Goal: Find contact information: Find contact information

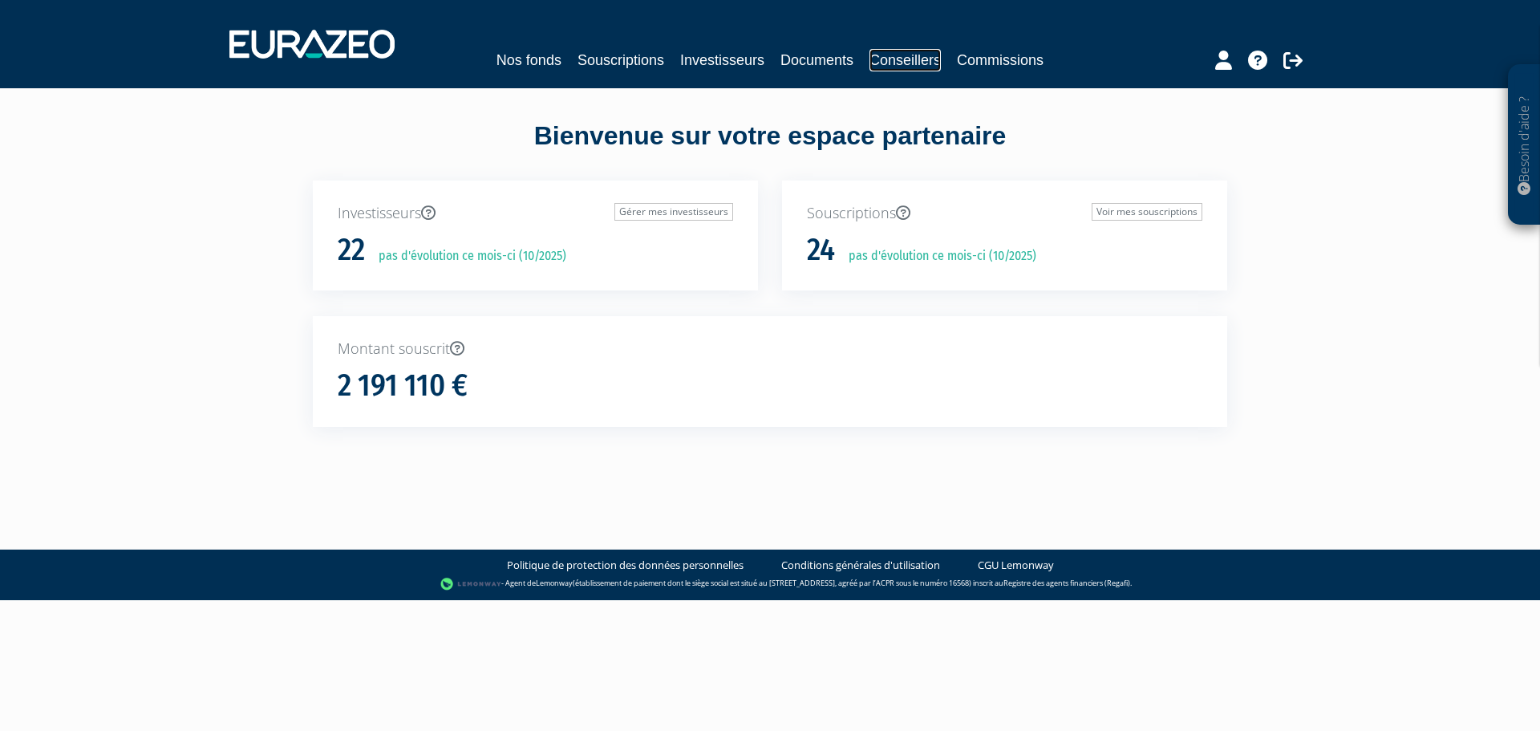
click at [881, 67] on link "Conseillers" at bounding box center [904, 60] width 71 height 22
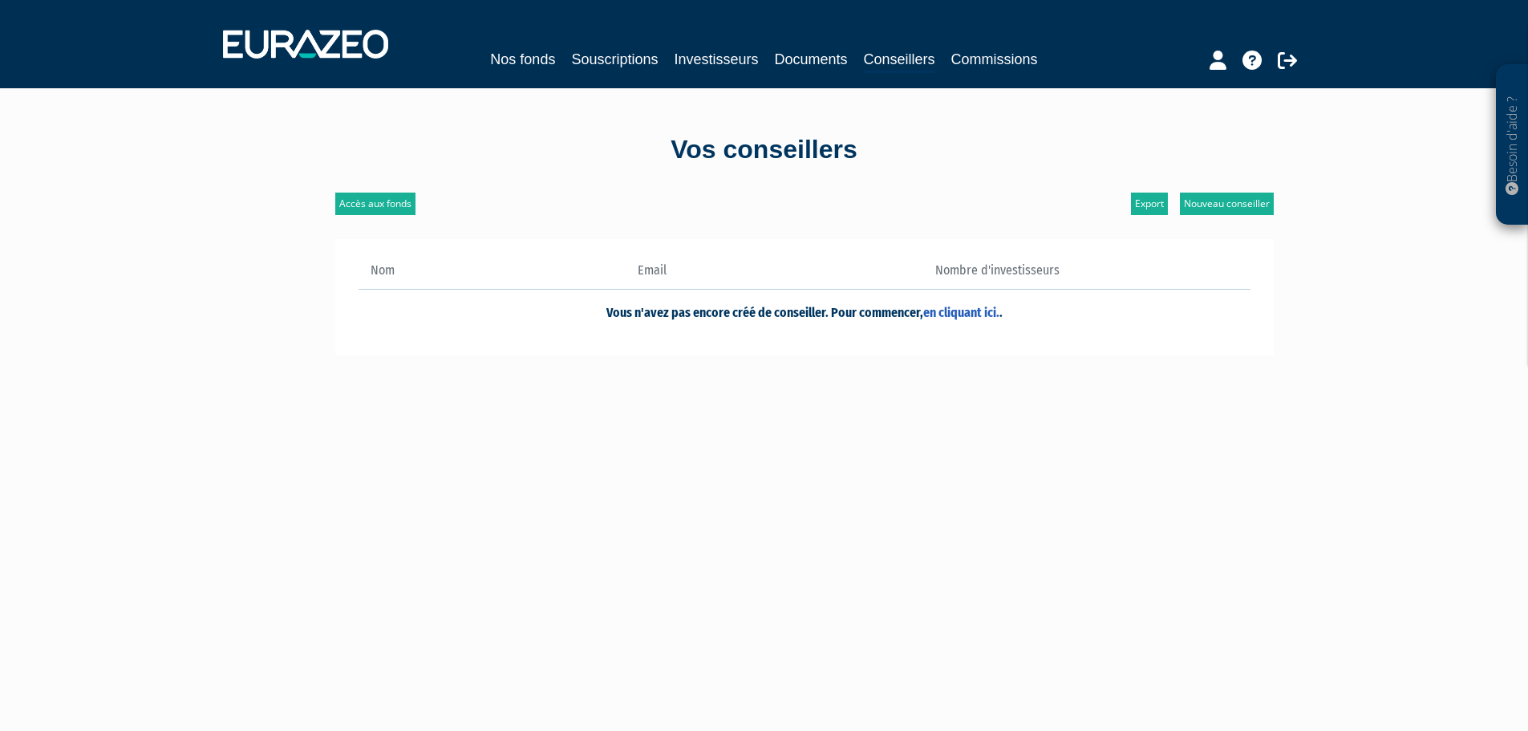
click at [990, 80] on nav "Nos fonds Souscriptions Investisseurs Documents Conseillers Commissions" at bounding box center [764, 44] width 1528 height 88
click at [992, 73] on div "Nos fonds Souscriptions Investisseurs Documents Conseillers Commissions" at bounding box center [764, 43] width 1106 height 59
click at [996, 63] on link "Commissions" at bounding box center [994, 59] width 87 height 22
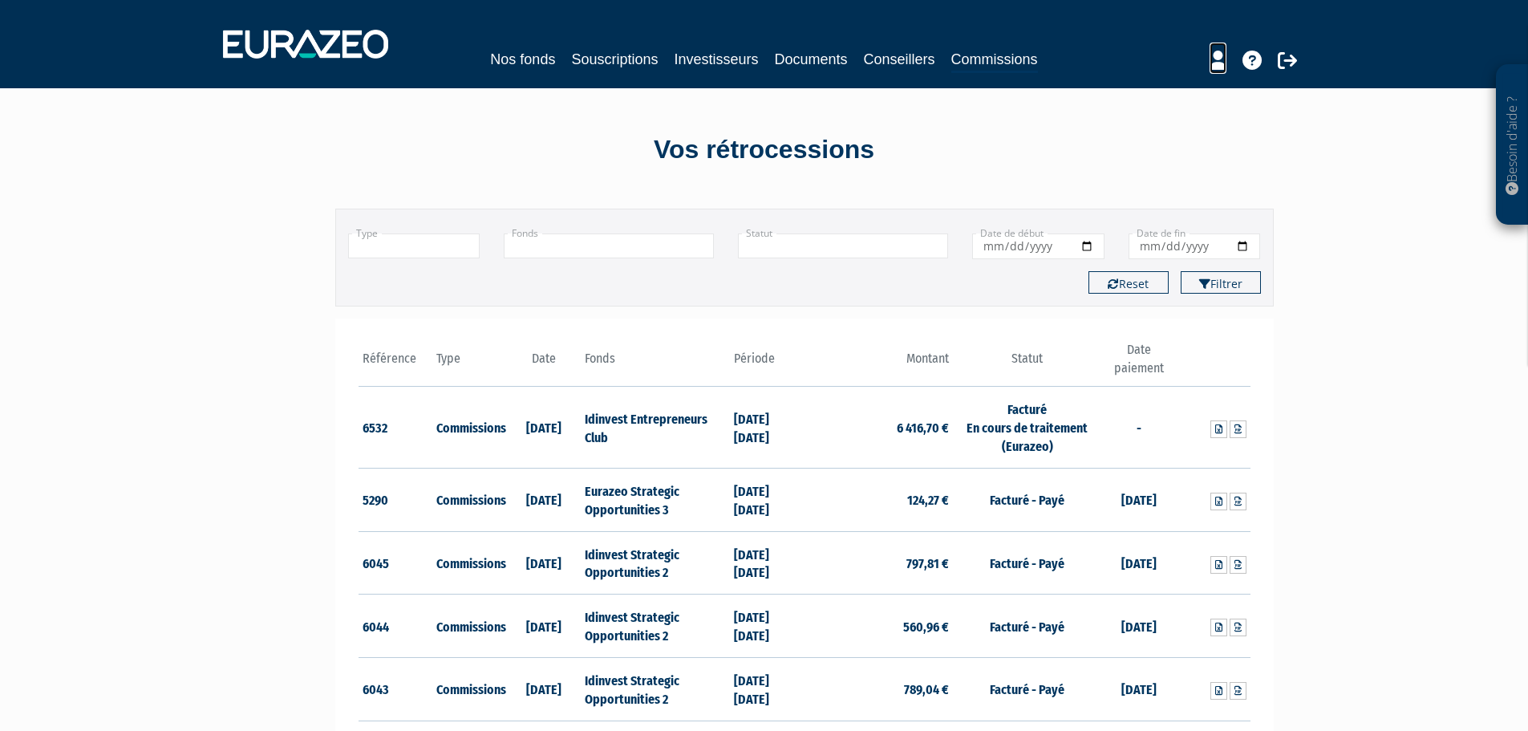
click at [1221, 63] on icon at bounding box center [1217, 60] width 17 height 19
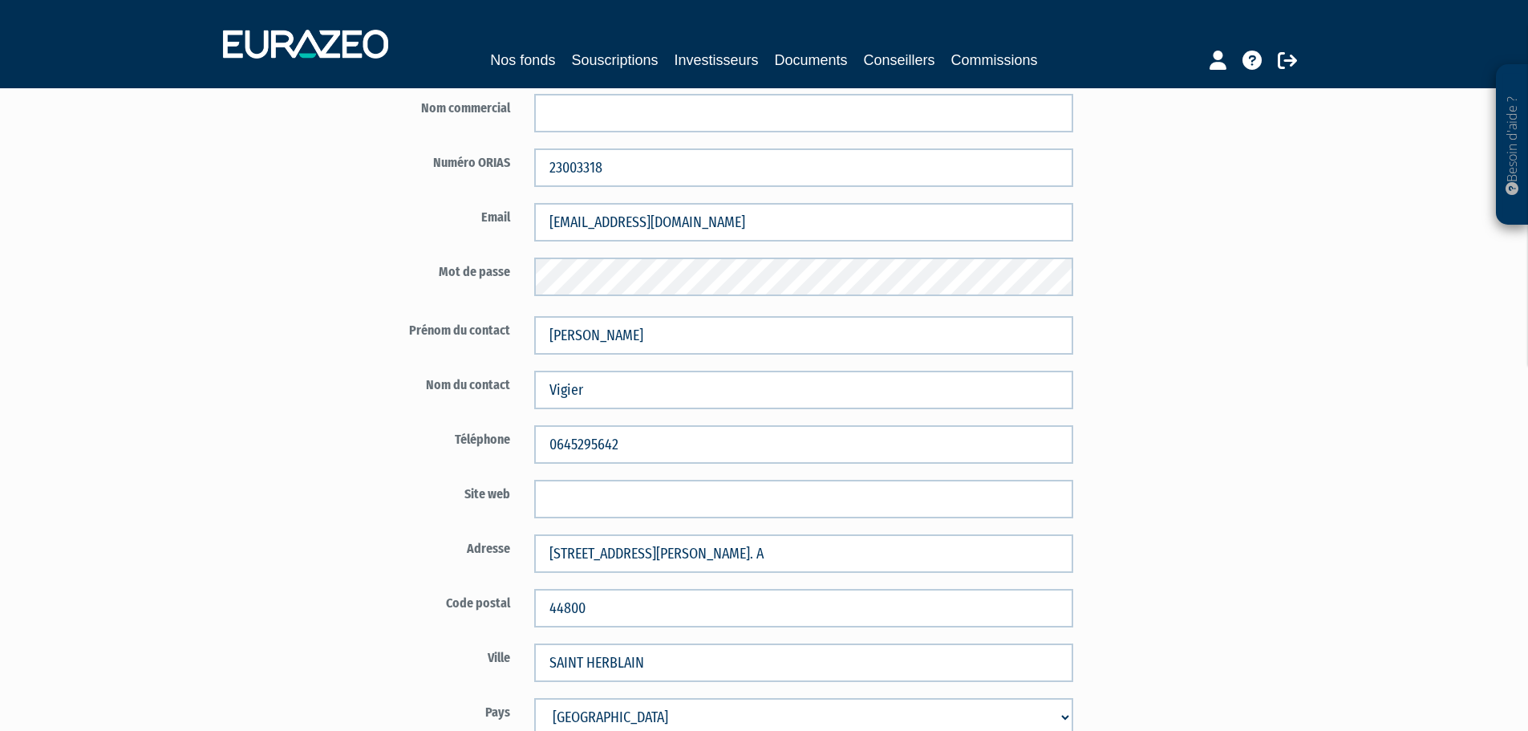
scroll to position [115, 0]
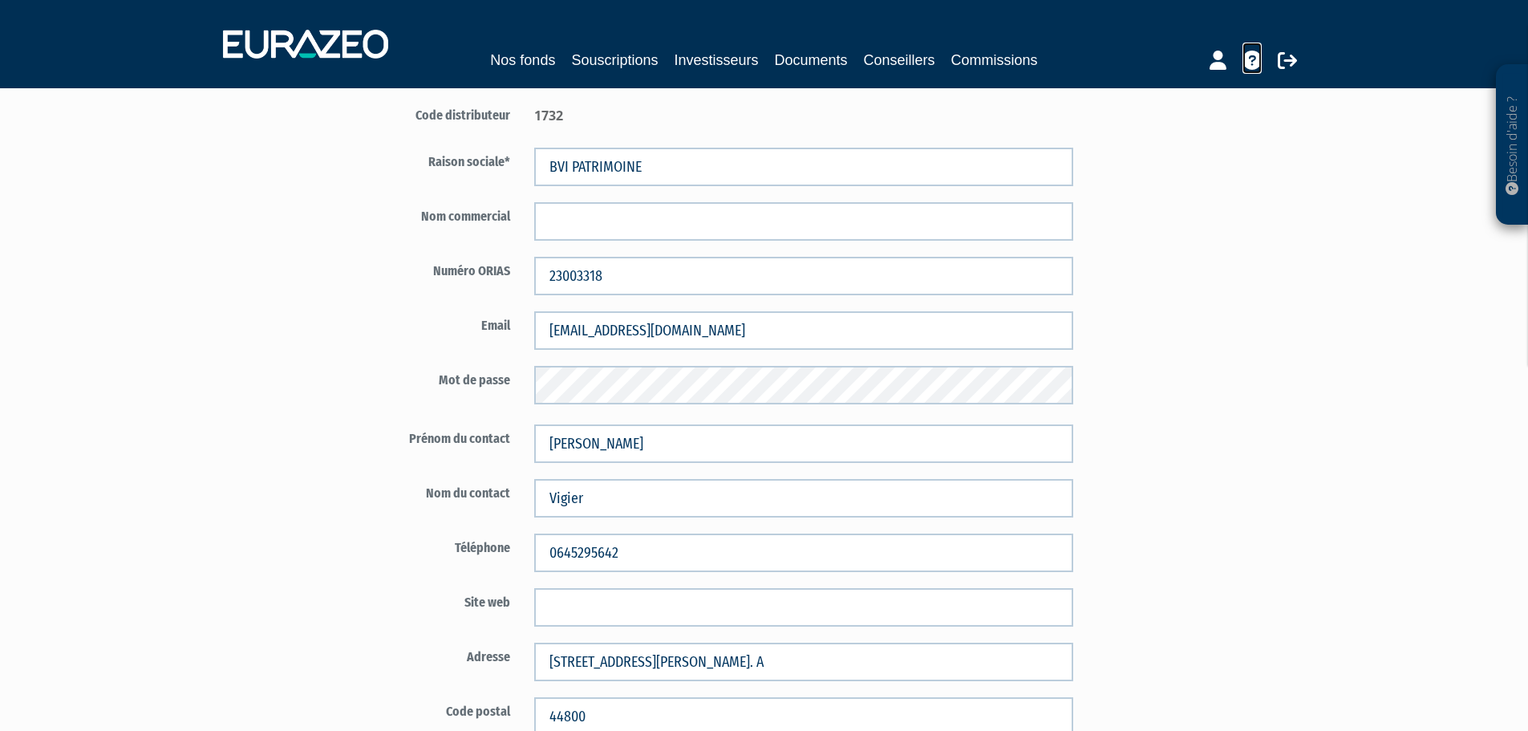
click at [1245, 66] on icon at bounding box center [1251, 60] width 19 height 19
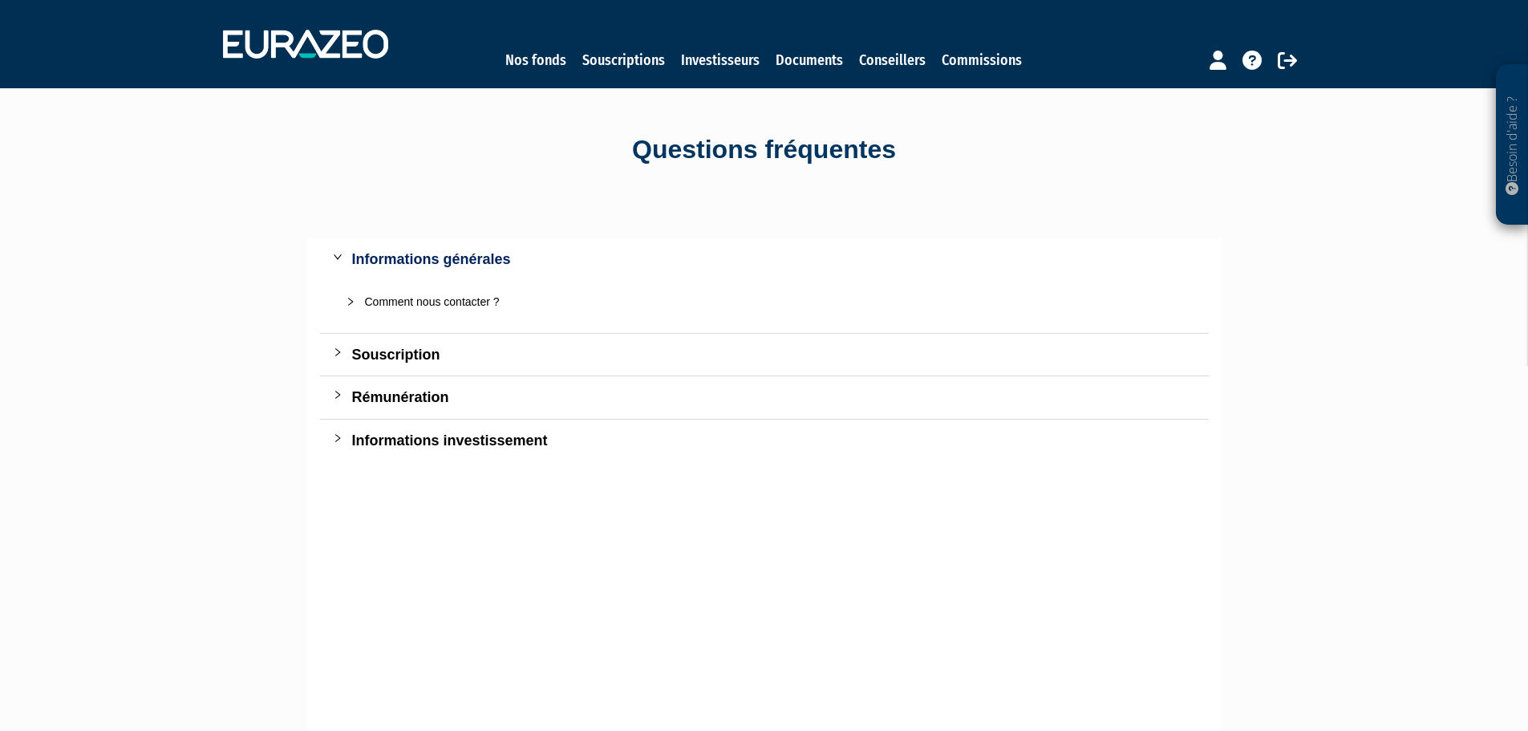
click at [426, 293] on div "Comment nous contacter ?" at bounding box center [774, 302] width 818 height 18
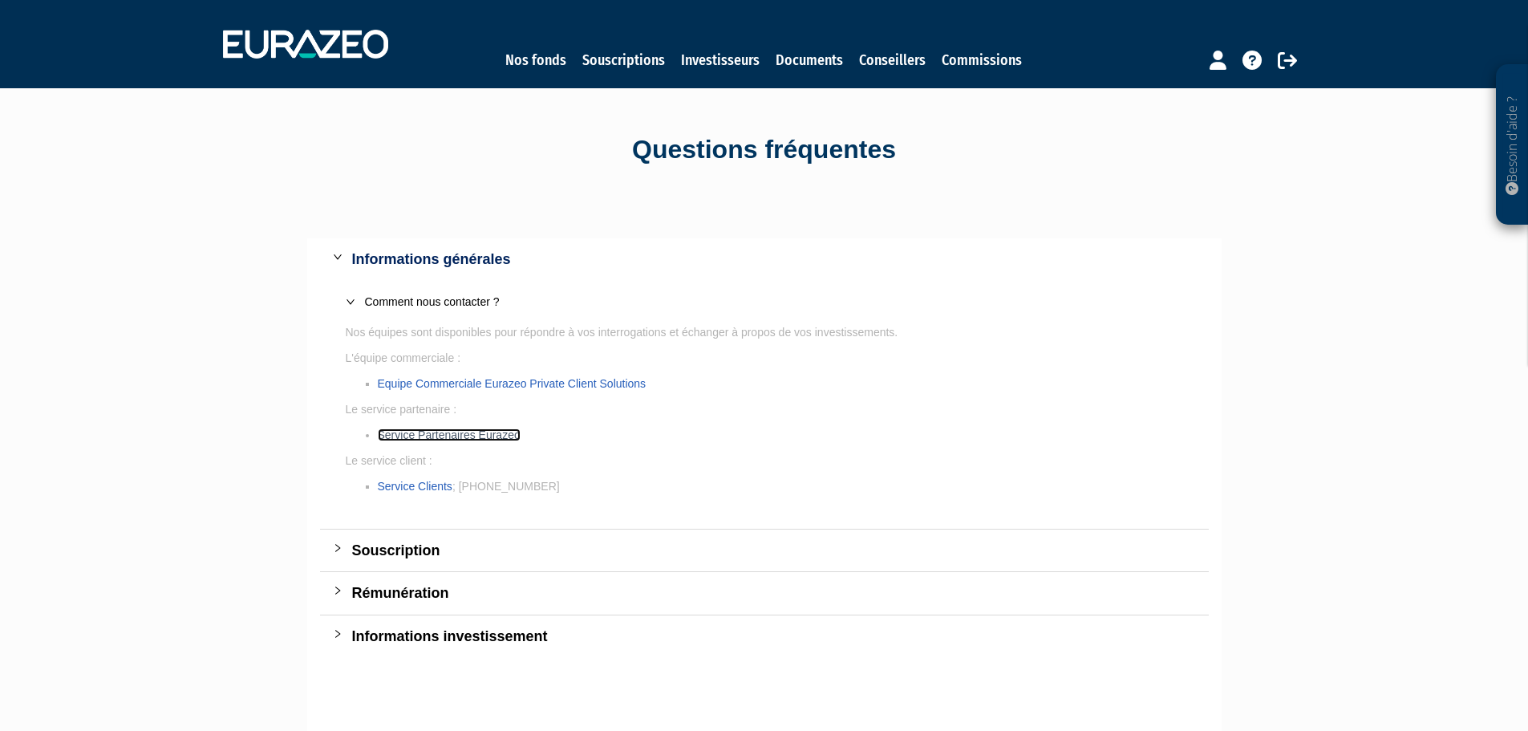
click at [463, 438] on link "Service Partenaires Eurazeo" at bounding box center [449, 434] width 143 height 13
